Goal: Transaction & Acquisition: Purchase product/service

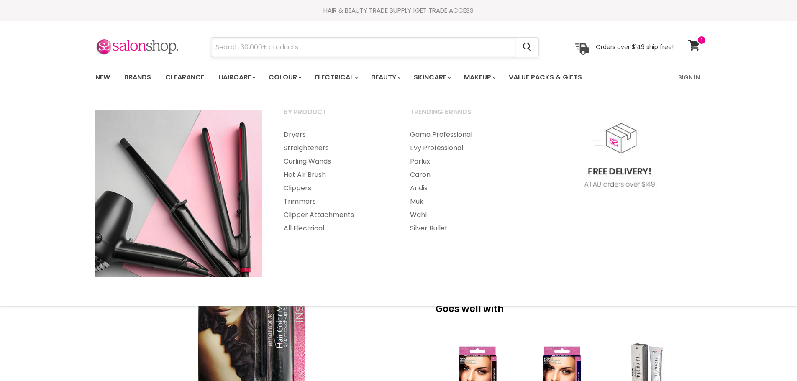
drag, startPoint x: 0, startPoint y: 0, endPoint x: 370, endPoint y: 53, distance: 373.4
click at [370, 53] on input "Search" at bounding box center [363, 47] width 305 height 19
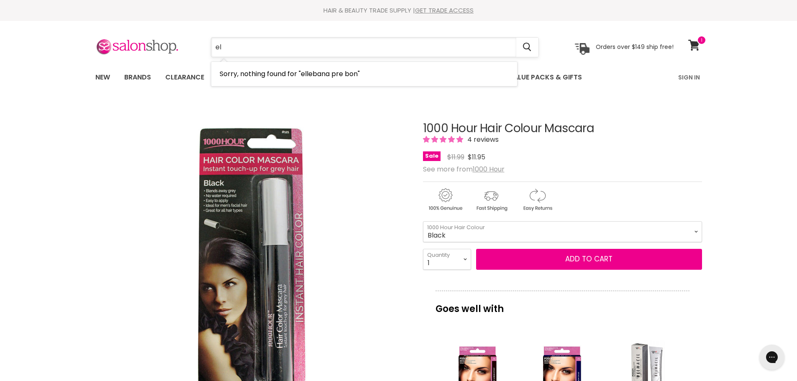
type input "e"
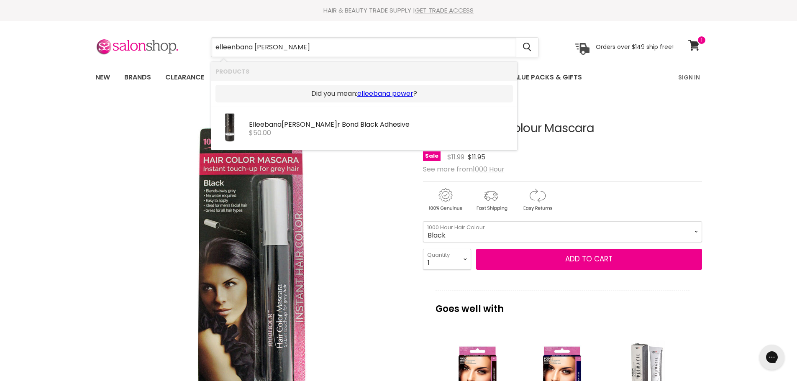
type input "elleenbana power"
click at [307, 131] on div "$50.00" at bounding box center [381, 133] width 264 height 8
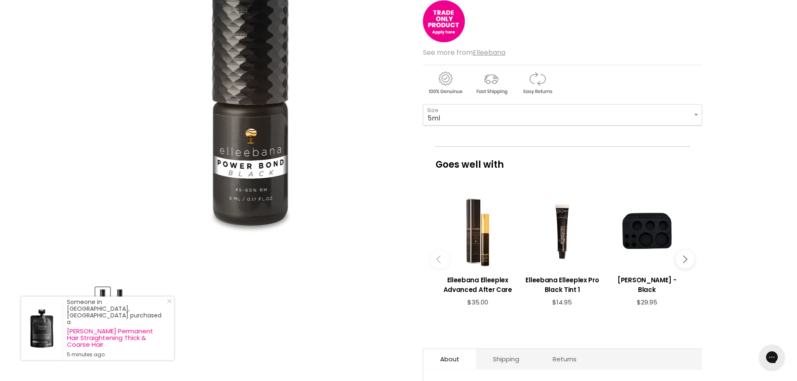
scroll to position [42, 0]
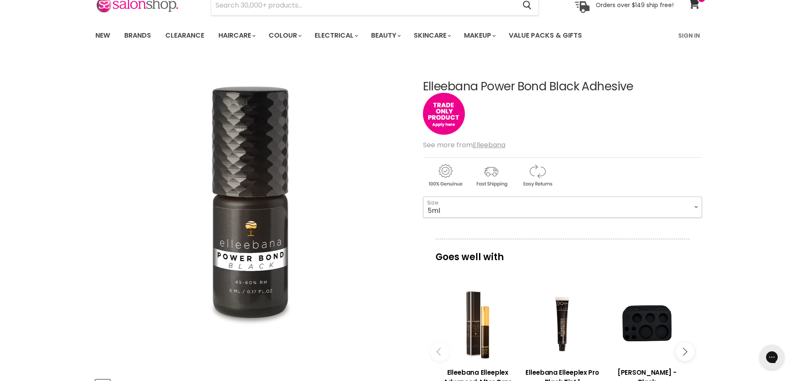
click at [583, 212] on select "5ml 10ml" at bounding box center [562, 207] width 279 height 21
click at [423, 197] on select "5ml 10ml" at bounding box center [562, 207] width 279 height 21
